Goal: Task Accomplishment & Management: Use online tool/utility

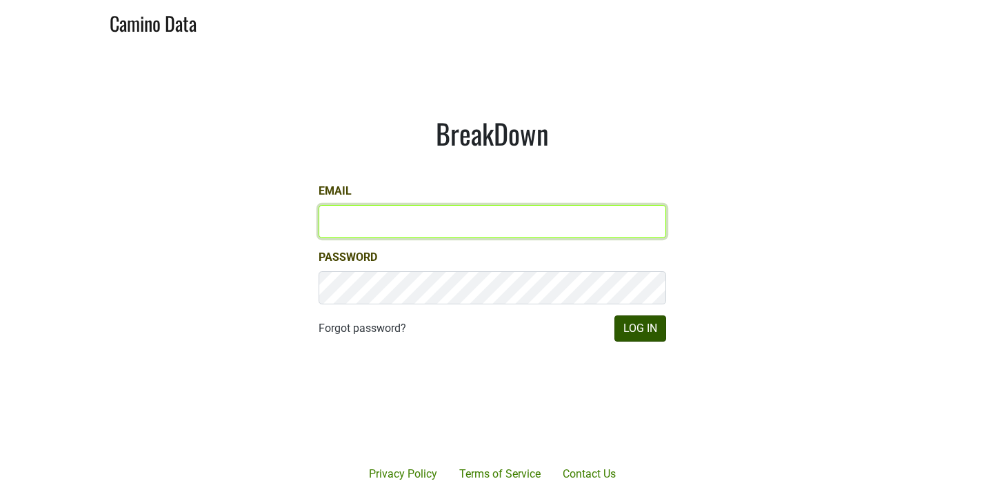
type input "[PERSON_NAME][EMAIL_ADDRESS][DOMAIN_NAME]"
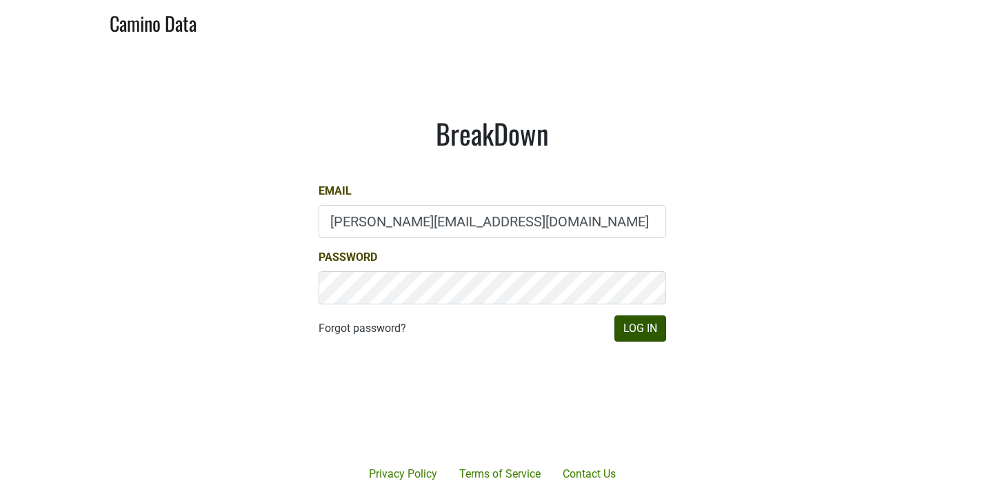
click at [641, 329] on button "Log In" at bounding box center [641, 328] width 52 height 26
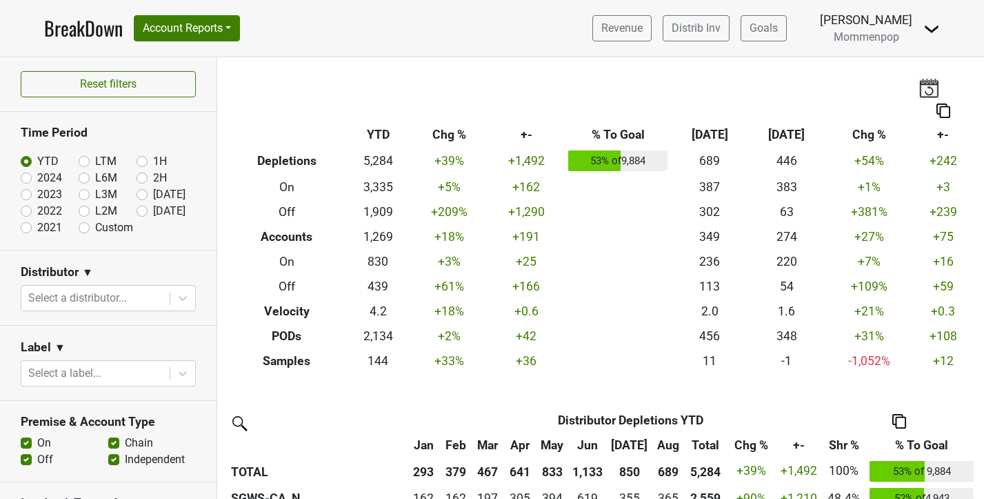
click at [153, 195] on label "[DATE]" at bounding box center [169, 194] width 32 height 17
click at [143, 195] on input "[DATE]" at bounding box center [164, 193] width 55 height 14
radio input "true"
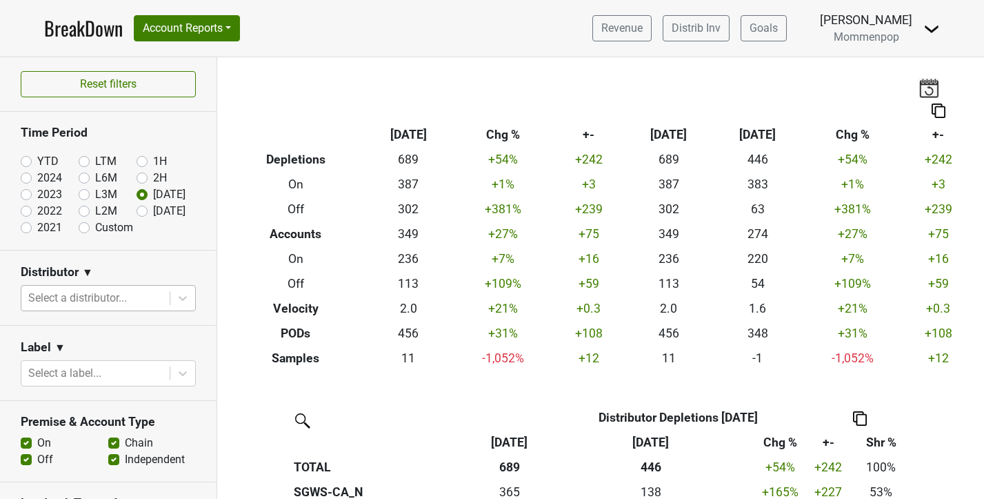
click at [117, 290] on div at bounding box center [95, 297] width 135 height 19
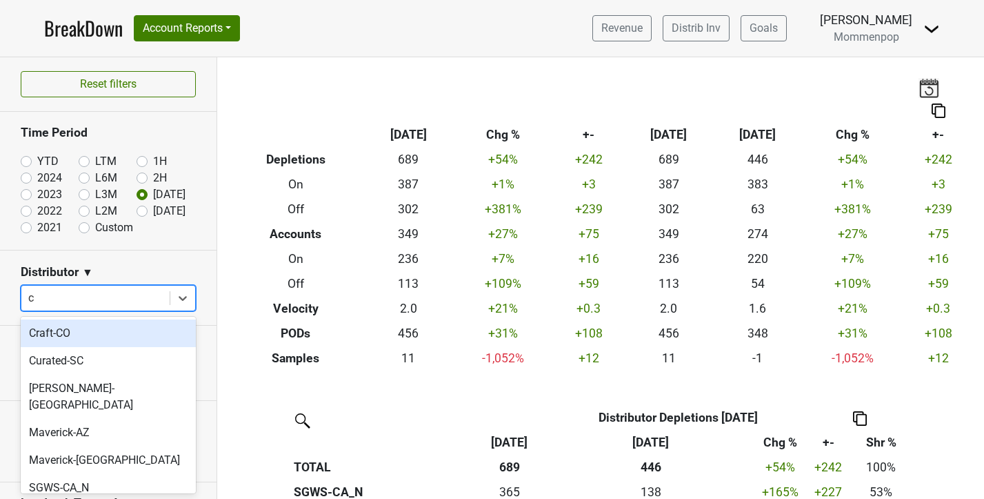
type input "ca"
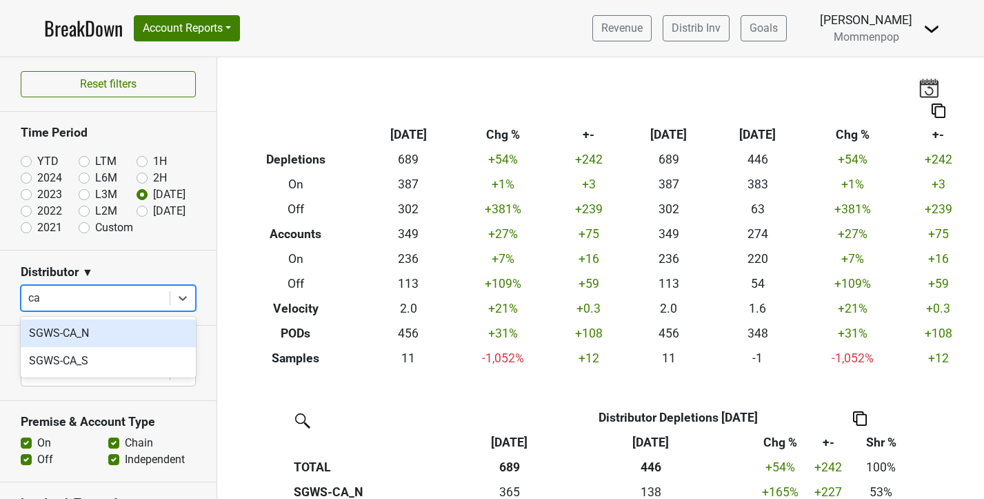
click at [98, 338] on div "SGWS-CA_N" at bounding box center [108, 333] width 175 height 28
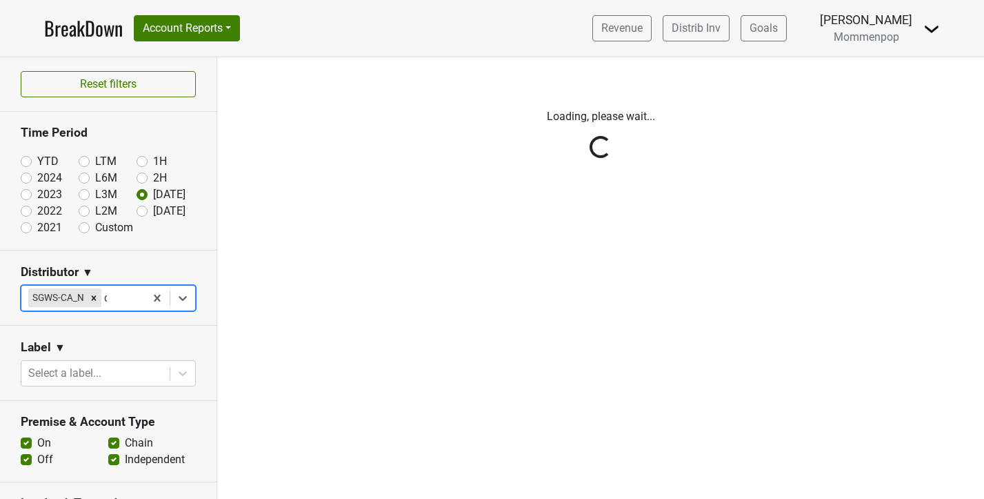
type input "ca"
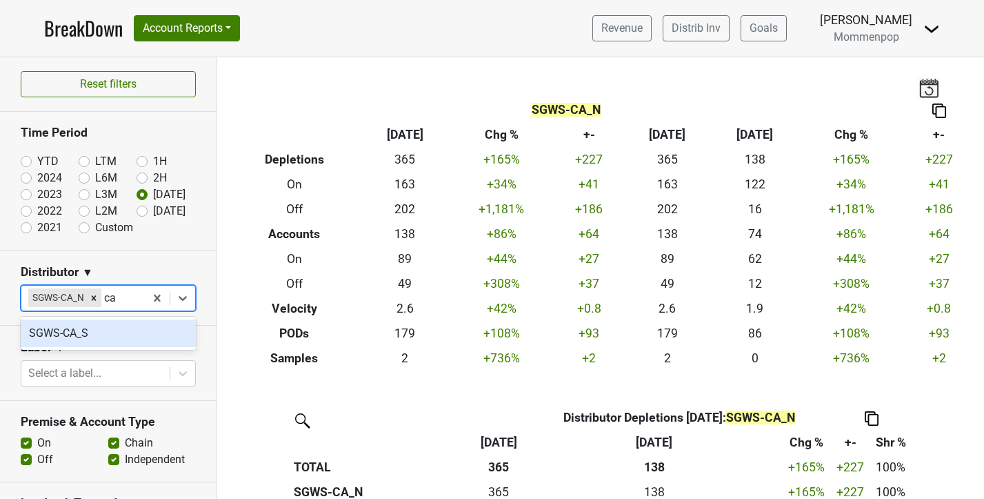
click at [97, 340] on div "SGWS-CA_S" at bounding box center [108, 333] width 175 height 28
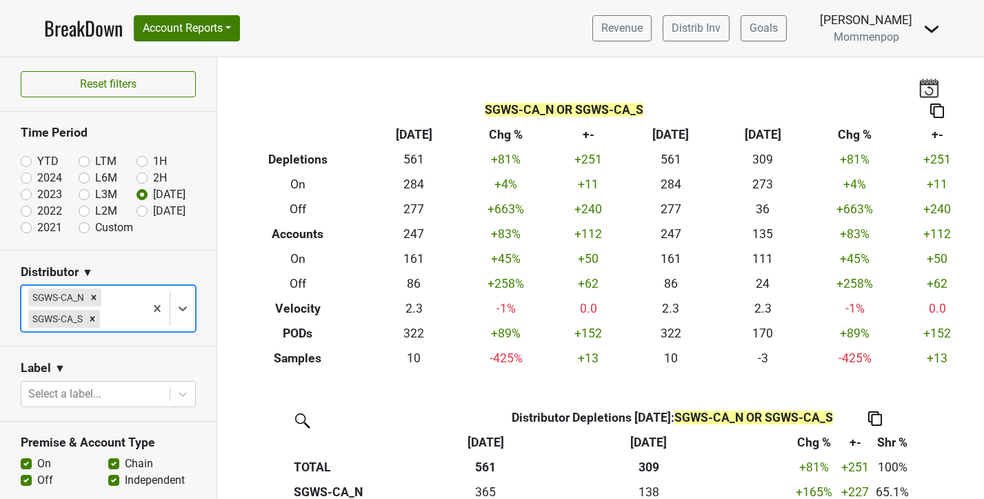
click at [942, 109] on img at bounding box center [938, 110] width 14 height 14
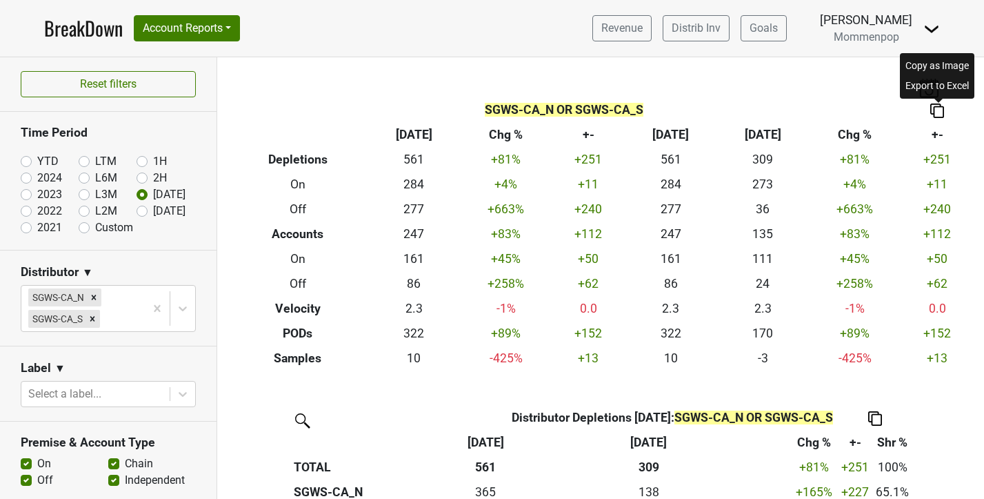
click at [942, 83] on div "Export to Excel" at bounding box center [937, 86] width 69 height 20
click at [931, 92] on img at bounding box center [929, 87] width 21 height 19
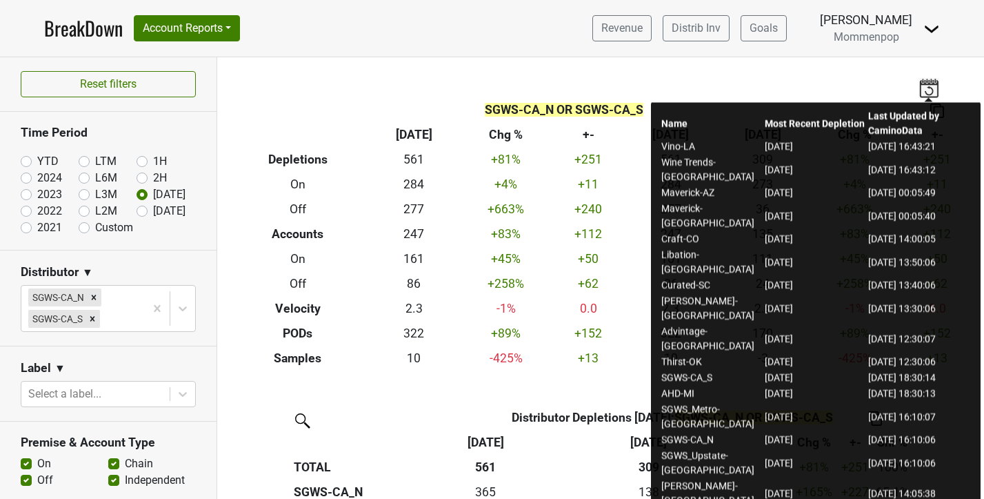
scroll to position [15, 0]
